Goal: Transaction & Acquisition: Purchase product/service

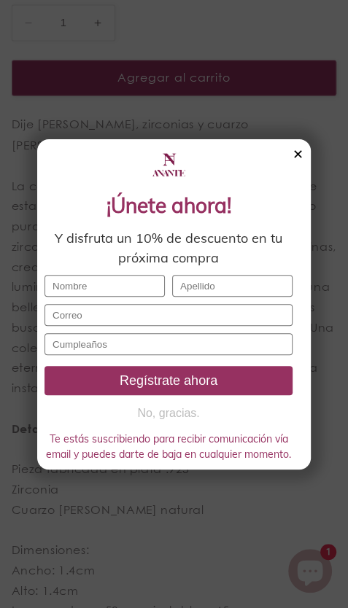
scroll to position [776, 0]
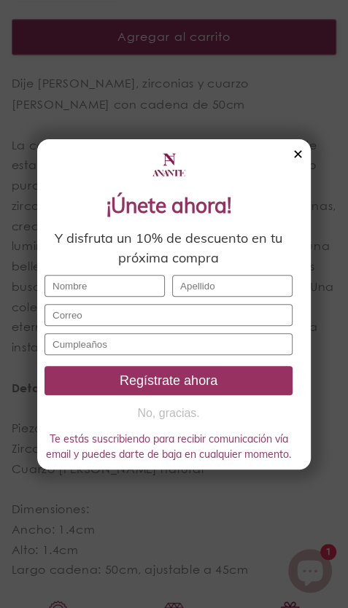
click at [293, 158] on div "✕" at bounding box center [298, 155] width 11 height 16
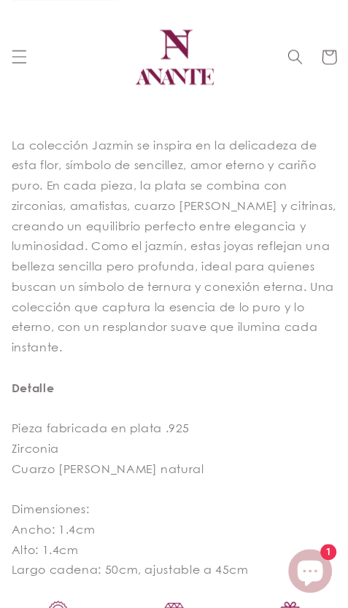
scroll to position [607, 0]
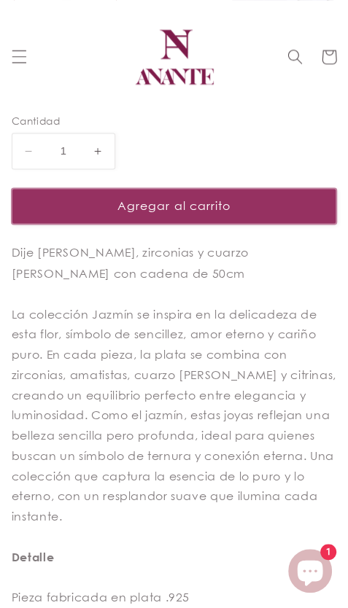
click at [217, 188] on button "Agregar al carrito" at bounding box center [174, 206] width 325 height 36
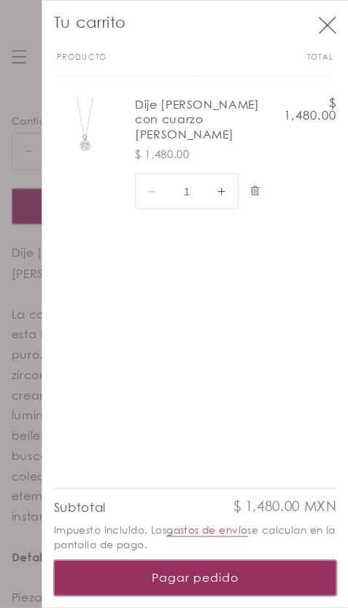
click at [194, 569] on button "Pagar pedido" at bounding box center [195, 578] width 283 height 36
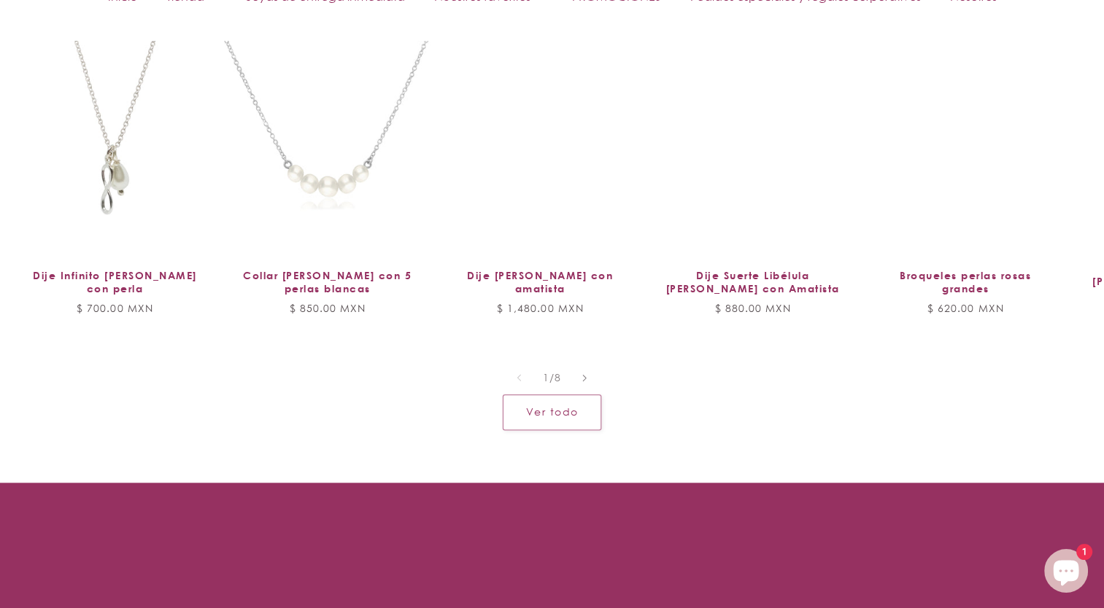
scroll to position [1234, 0]
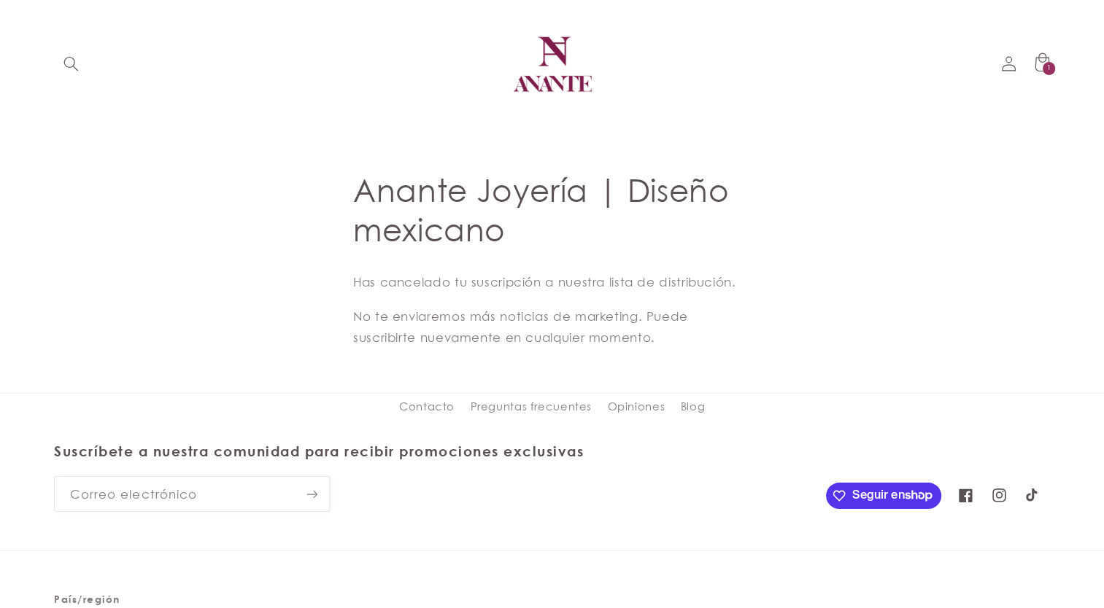
scroll to position [83, 0]
